Goal: Task Accomplishment & Management: Use online tool/utility

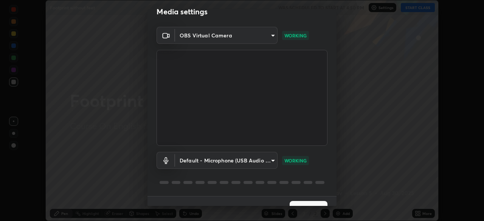
scroll to position [27, 0]
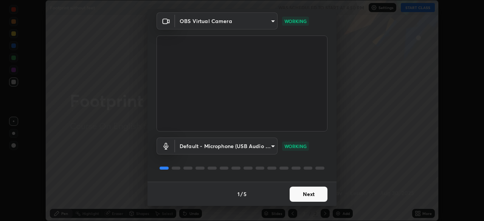
click at [311, 195] on button "Next" at bounding box center [309, 194] width 38 height 15
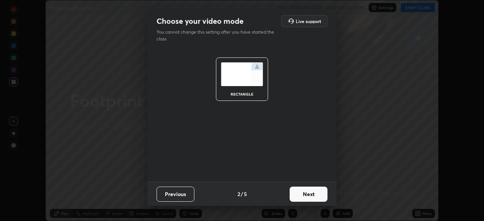
scroll to position [0, 0]
click at [312, 194] on button "Next" at bounding box center [309, 194] width 38 height 15
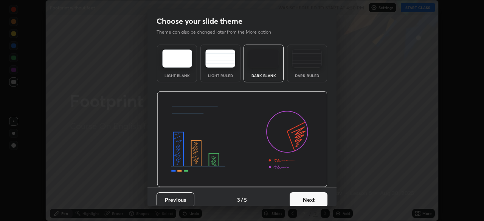
click at [314, 198] on button "Next" at bounding box center [309, 199] width 38 height 15
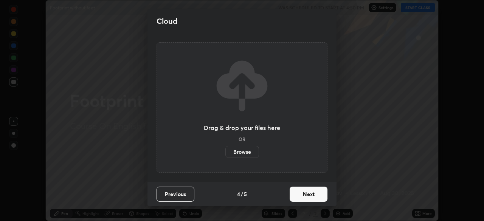
click at [313, 195] on button "Next" at bounding box center [309, 194] width 38 height 15
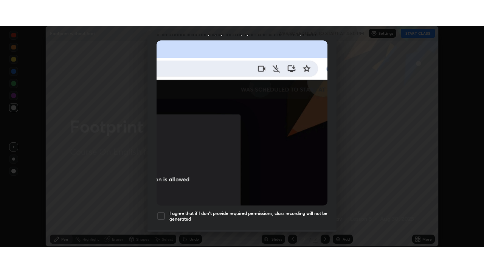
scroll to position [181, 0]
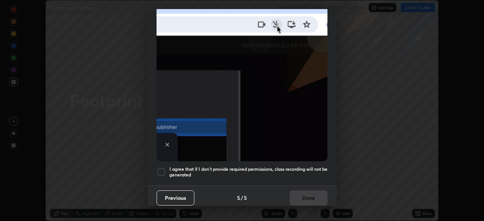
click at [163, 169] on div at bounding box center [161, 171] width 9 height 9
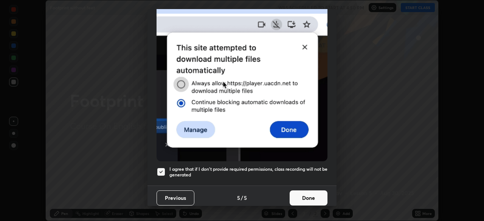
click at [299, 195] on button "Done" at bounding box center [309, 198] width 38 height 15
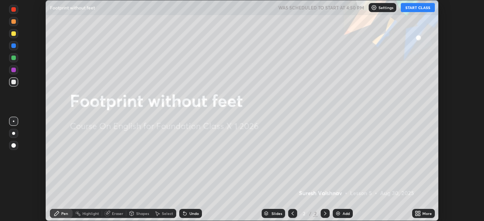
click at [422, 8] on button "START CLASS" at bounding box center [418, 7] width 34 height 9
click at [419, 212] on icon at bounding box center [419, 212] width 2 height 2
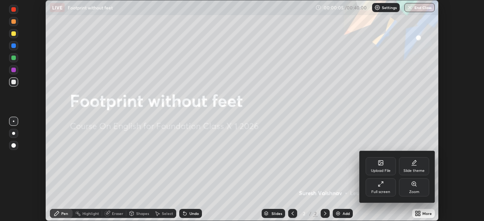
click at [386, 187] on div "Full screen" at bounding box center [381, 187] width 30 height 18
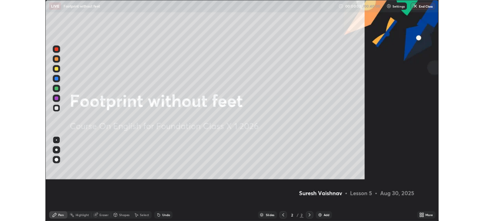
scroll to position [272, 484]
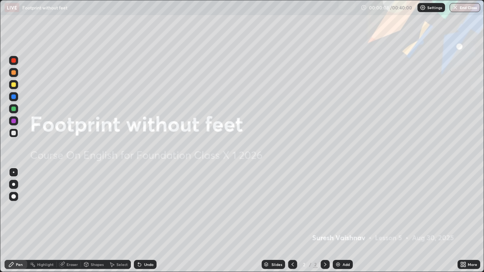
click at [347, 221] on div "Add" at bounding box center [346, 265] width 7 height 4
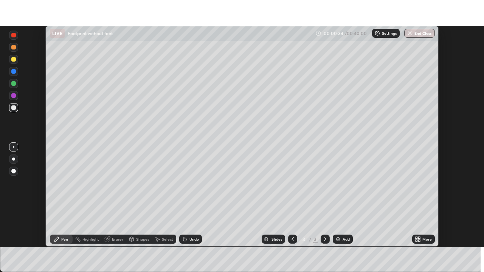
scroll to position [37584, 37321]
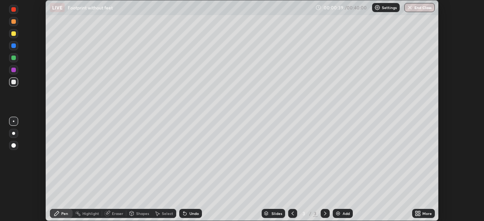
click at [415, 213] on icon at bounding box center [416, 212] width 2 height 2
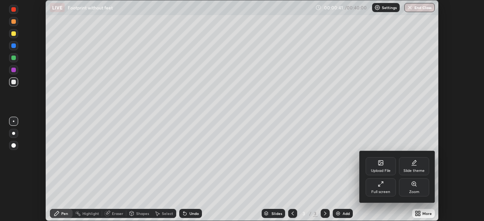
click at [381, 186] on icon at bounding box center [381, 184] width 6 height 6
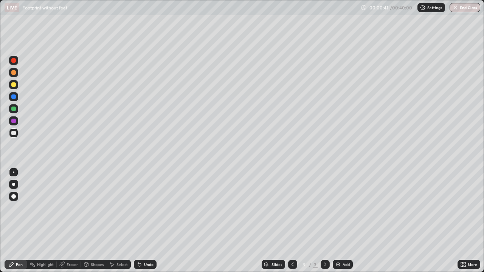
scroll to position [272, 484]
click at [74, 221] on div "Eraser" at bounding box center [72, 265] width 11 height 4
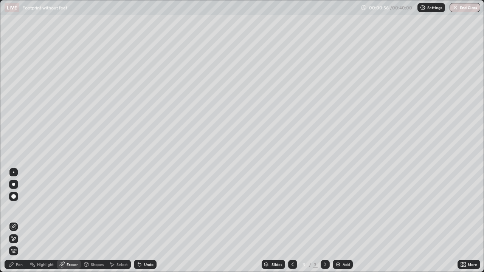
click at [19, 221] on div "Pen" at bounding box center [19, 265] width 7 height 4
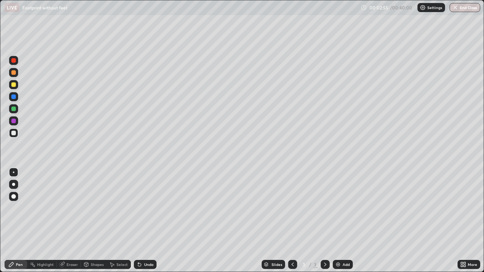
click at [67, 221] on div "Eraser" at bounding box center [72, 265] width 11 height 4
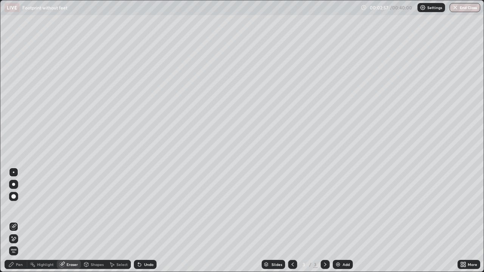
click at [22, 221] on div "Pen" at bounding box center [19, 265] width 7 height 4
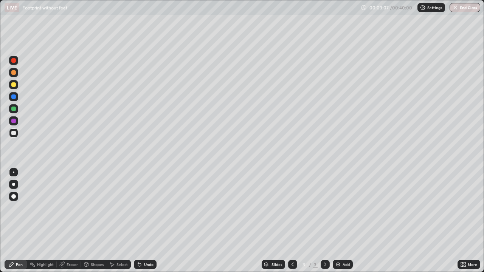
click at [42, 221] on div "Highlight" at bounding box center [45, 265] width 17 height 4
click at [63, 221] on icon at bounding box center [61, 264] width 5 height 5
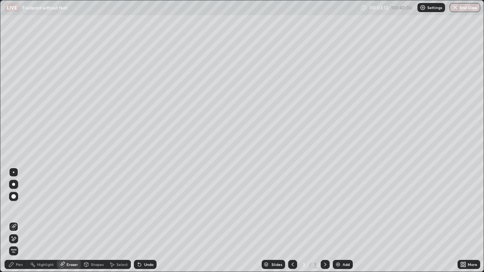
click at [17, 221] on div "Pen" at bounding box center [19, 265] width 7 height 4
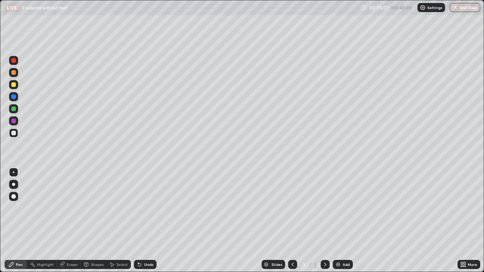
click at [70, 221] on div "Eraser" at bounding box center [72, 265] width 11 height 4
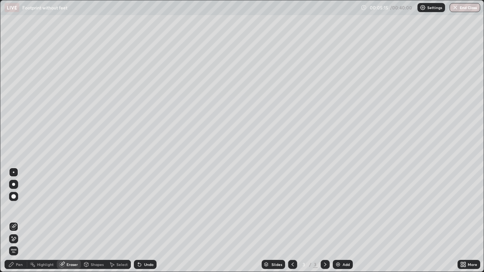
click at [19, 221] on div "Pen" at bounding box center [19, 265] width 7 height 4
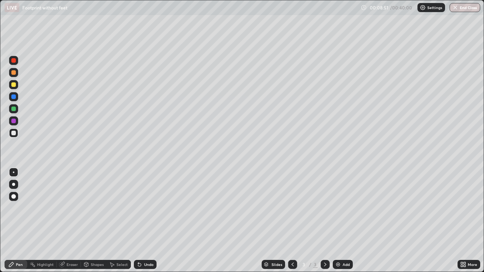
click at [75, 221] on div "Eraser" at bounding box center [72, 265] width 11 height 4
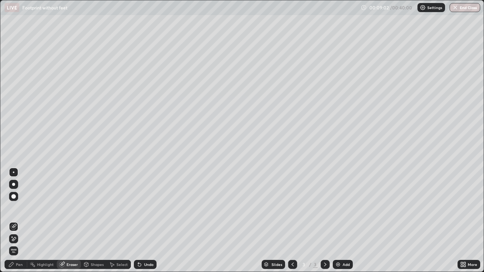
click at [18, 221] on div "Pen" at bounding box center [19, 265] width 7 height 4
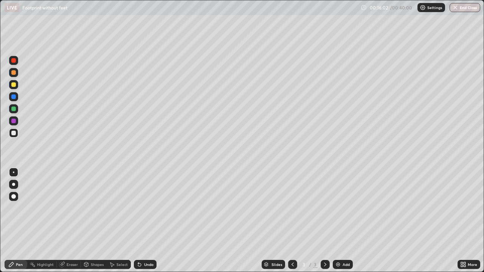
click at [345, 221] on div "Add" at bounding box center [346, 265] width 7 height 4
click at [66, 221] on div "Eraser" at bounding box center [69, 264] width 24 height 9
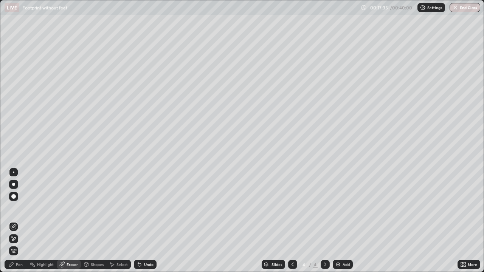
click at [22, 221] on div "Pen" at bounding box center [19, 265] width 7 height 4
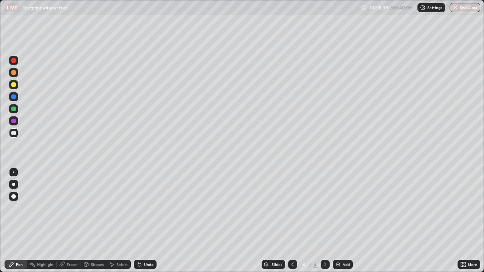
click at [68, 221] on div "Eraser" at bounding box center [72, 265] width 11 height 4
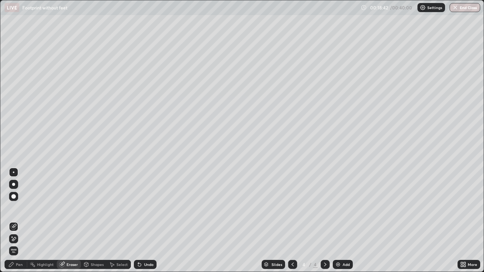
click at [20, 221] on div "Pen" at bounding box center [19, 265] width 7 height 4
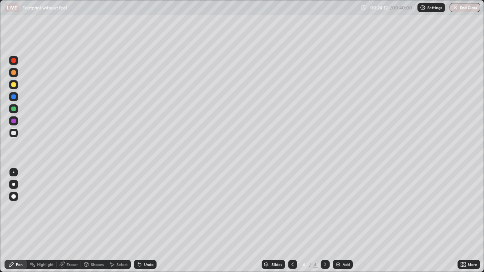
click at [350, 221] on div "Add" at bounding box center [343, 264] width 20 height 9
click at [71, 221] on div "Eraser" at bounding box center [72, 265] width 11 height 4
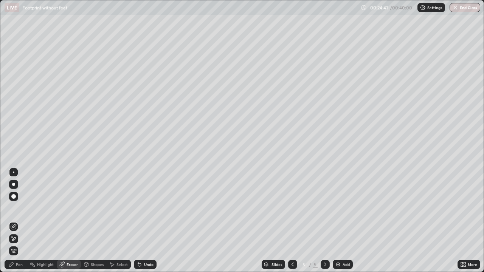
click at [23, 221] on div "Pen" at bounding box center [16, 264] width 23 height 9
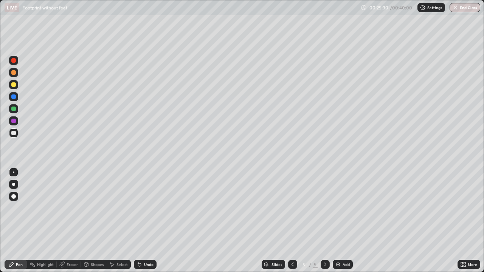
click at [17, 221] on div "Pen" at bounding box center [19, 265] width 7 height 4
click at [72, 221] on div "Eraser" at bounding box center [72, 265] width 11 height 4
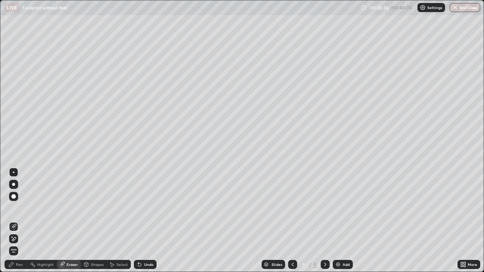
click at [22, 221] on div "Pen" at bounding box center [19, 265] width 7 height 4
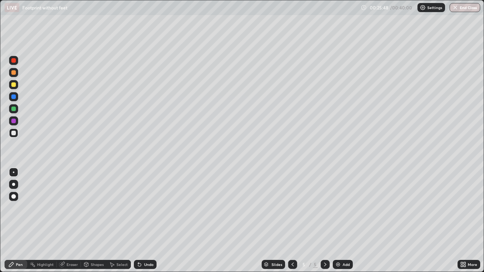
click at [67, 221] on div "Eraser" at bounding box center [72, 265] width 11 height 4
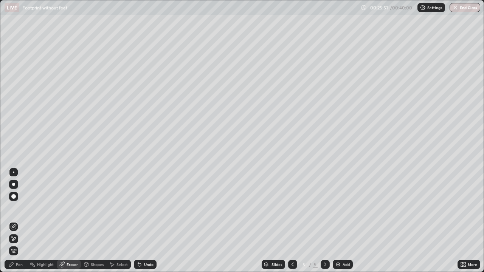
click at [18, 221] on div "Pen" at bounding box center [19, 265] width 7 height 4
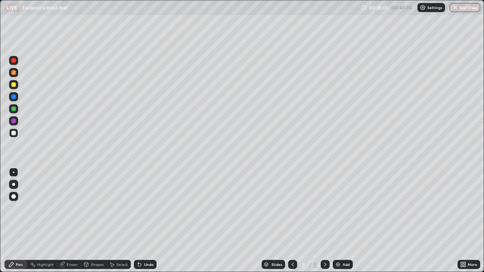
click at [71, 221] on div "Eraser" at bounding box center [72, 265] width 11 height 4
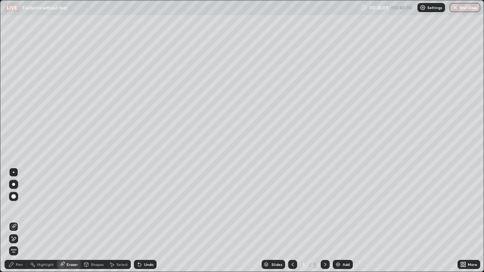
click at [20, 221] on div "Pen" at bounding box center [19, 265] width 7 height 4
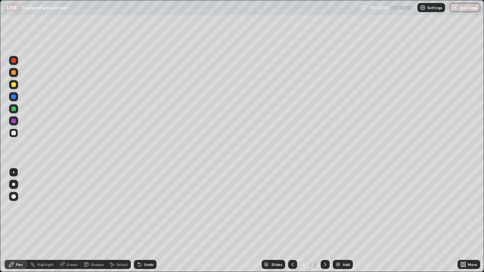
click at [339, 221] on img at bounding box center [338, 265] width 6 height 6
click at [74, 221] on div "Eraser" at bounding box center [72, 265] width 11 height 4
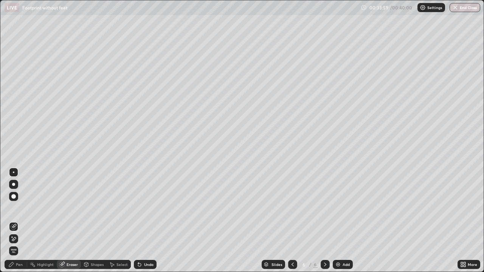
click at [23, 221] on div "Pen" at bounding box center [16, 264] width 23 height 9
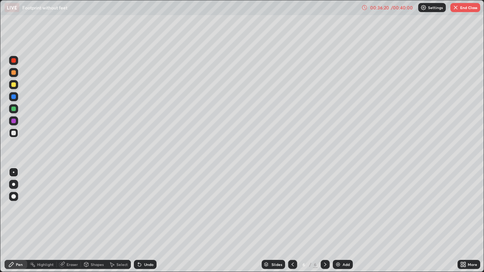
click at [462, 9] on button "End Class" at bounding box center [465, 7] width 30 height 9
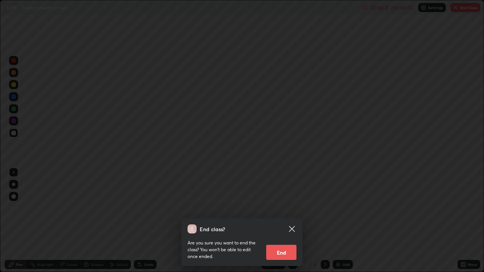
click at [280, 221] on button "End" at bounding box center [281, 252] width 30 height 15
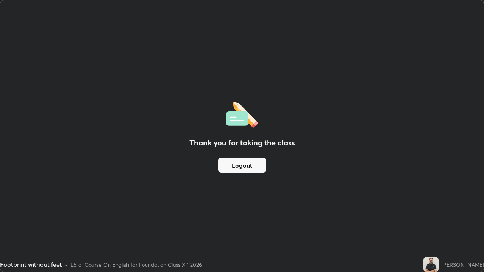
click at [375, 101] on div "Thank you for taking the class Logout" at bounding box center [241, 135] width 483 height 271
click at [377, 113] on div "Thank you for taking the class Logout" at bounding box center [241, 135] width 483 height 271
click at [261, 166] on button "Logout" at bounding box center [242, 165] width 48 height 15
click at [396, 81] on div "Thank you for taking the class Logout" at bounding box center [241, 135] width 483 height 271
click at [386, 110] on div "Thank you for taking the class Logout" at bounding box center [241, 135] width 483 height 271
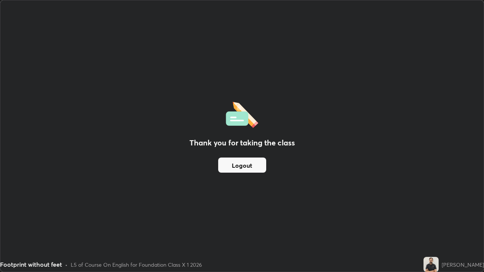
click at [383, 122] on div "Thank you for taking the class Logout" at bounding box center [241, 135] width 483 height 271
click at [380, 146] on div "Thank you for taking the class Logout" at bounding box center [241, 135] width 483 height 271
click at [256, 168] on button "Logout" at bounding box center [242, 165] width 48 height 15
click at [357, 200] on div "Thank you for taking the class Logout" at bounding box center [241, 135] width 483 height 271
